Goal: Transaction & Acquisition: Book appointment/travel/reservation

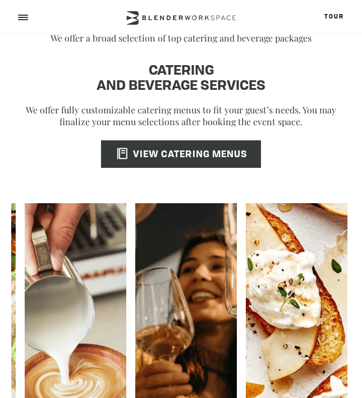
scroll to position [2123, 0]
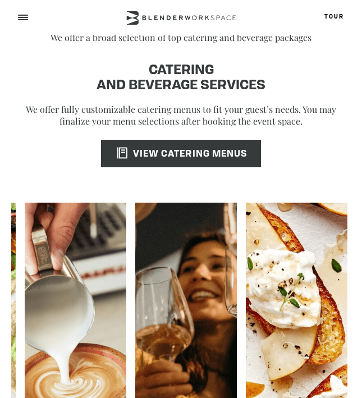
click at [169, 151] on span "VIEW CATERING MENUS" at bounding box center [179, 154] width 137 height 9
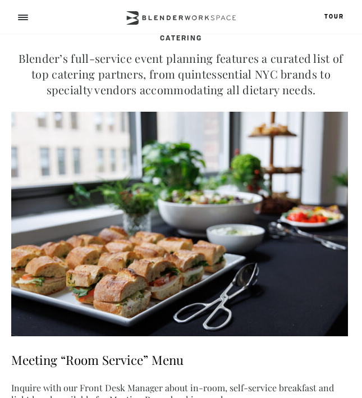
click at [25, 16] on div at bounding box center [22, 17] width 9 height 9
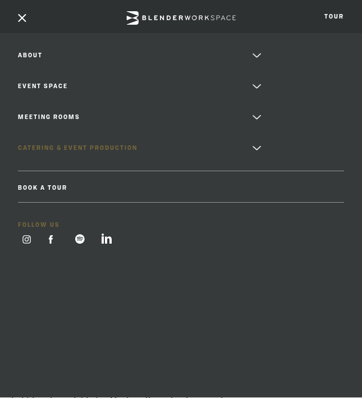
click at [49, 146] on link "Catering & Event Production" at bounding box center [181, 148] width 326 height 17
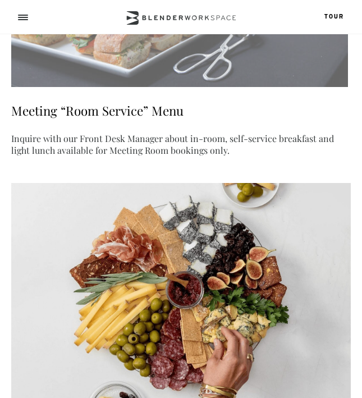
scroll to position [250, 0]
